Goal: Check status

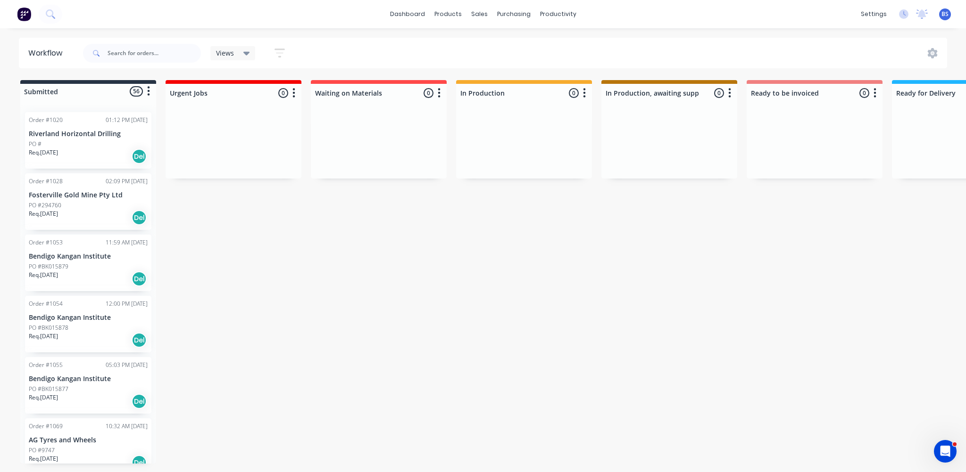
click at [271, 416] on html "dashboard products sales purchasing productivity dashboard products Product Cat…" at bounding box center [483, 208] width 966 height 416
drag, startPoint x: 272, startPoint y: 472, endPoint x: 671, endPoint y: 451, distance: 399.9
click at [674, 416] on html "dashboard products sales purchasing productivity dashboard products Product Cat…" at bounding box center [483, 208] width 966 height 416
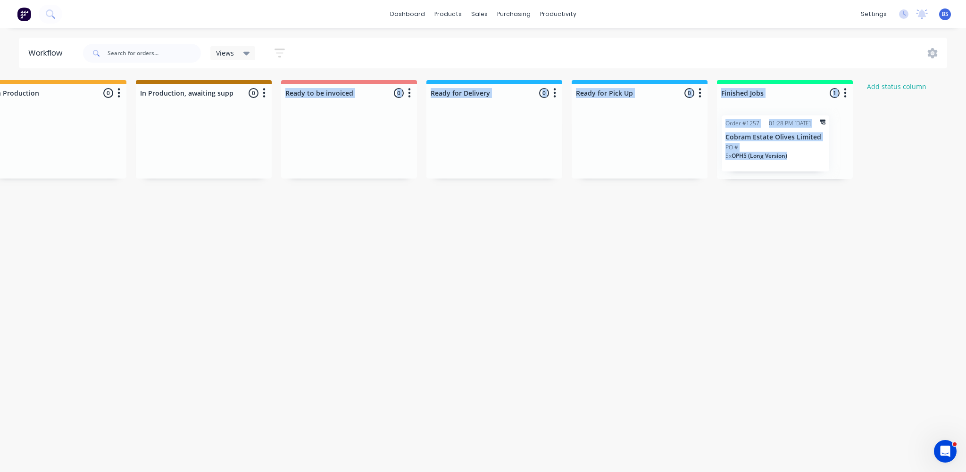
scroll to position [0, 607]
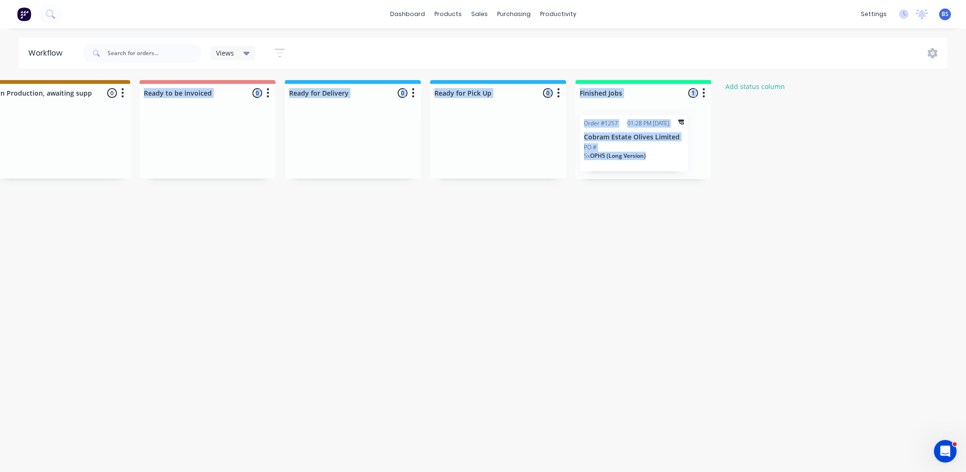
click at [345, 287] on div "Submitted 56 Status colour #273444 hex #273444 Save Cancel Summaries Total orde…" at bounding box center [172, 272] width 1572 height 384
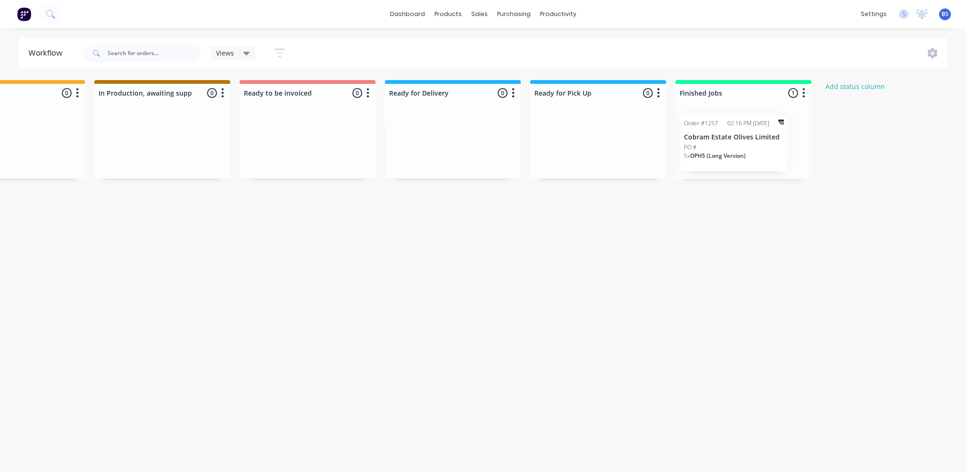
scroll to position [0, 607]
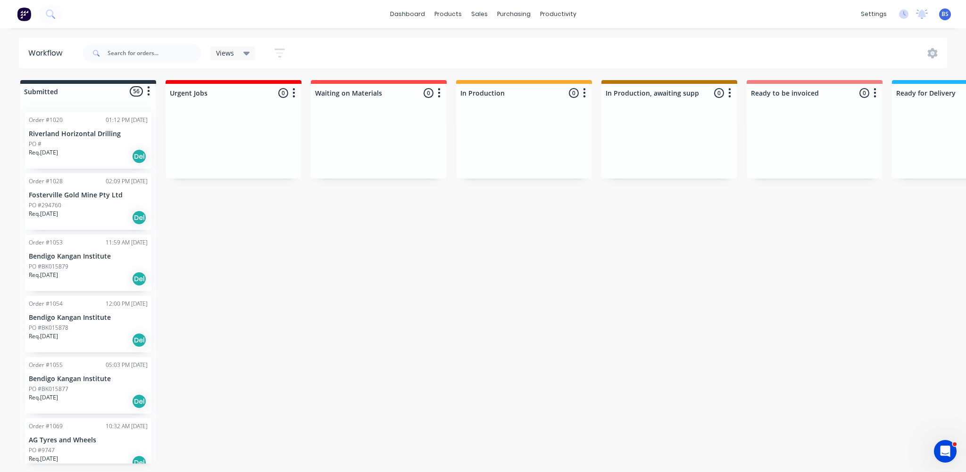
click at [601, 346] on div "Submitted 56 Status colour #273444 hex #273444 Save Cancel Summaries Total orde…" at bounding box center [779, 272] width 1572 height 384
click at [521, 368] on div "Submitted 56 Status colour #273444 hex #273444 Save Cancel Summaries Total orde…" at bounding box center [779, 272] width 1572 height 384
drag, startPoint x: 521, startPoint y: 368, endPoint x: 323, endPoint y: 316, distance: 205.1
click at [323, 316] on div "Submitted 56 Status colour #273444 hex #273444 Save Cancel Summaries Total orde…" at bounding box center [779, 272] width 1572 height 384
